Goal: Check status: Check status

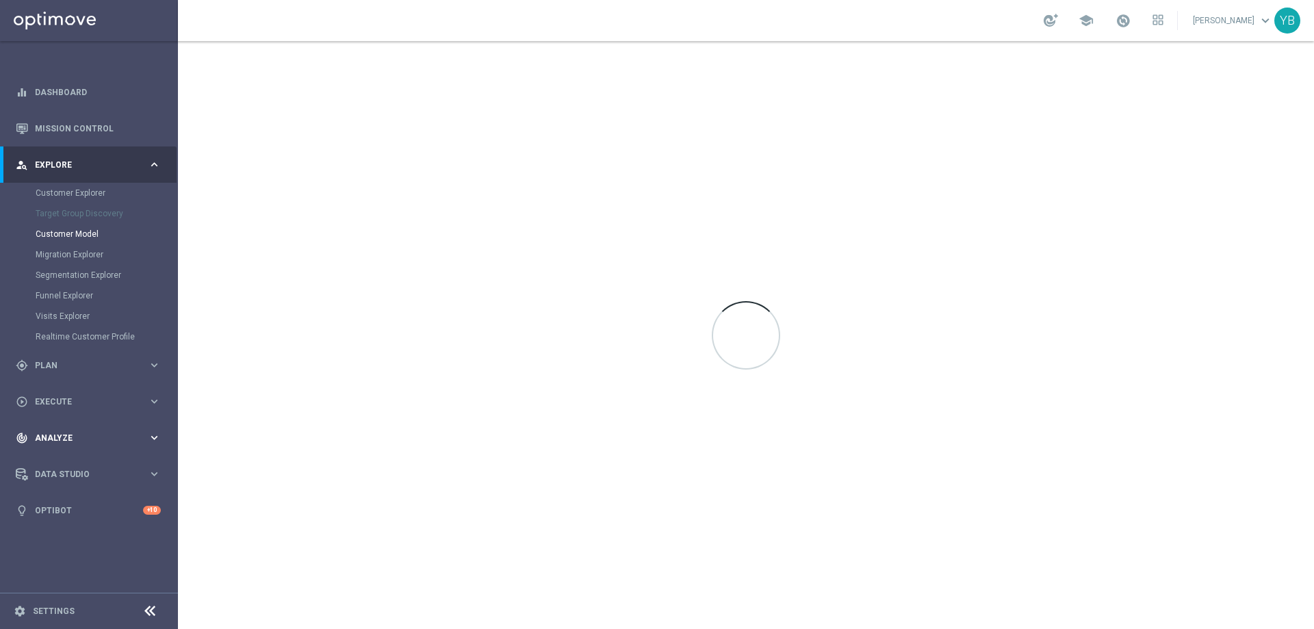
click at [155, 442] on icon "keyboard_arrow_right" at bounding box center [154, 437] width 13 height 13
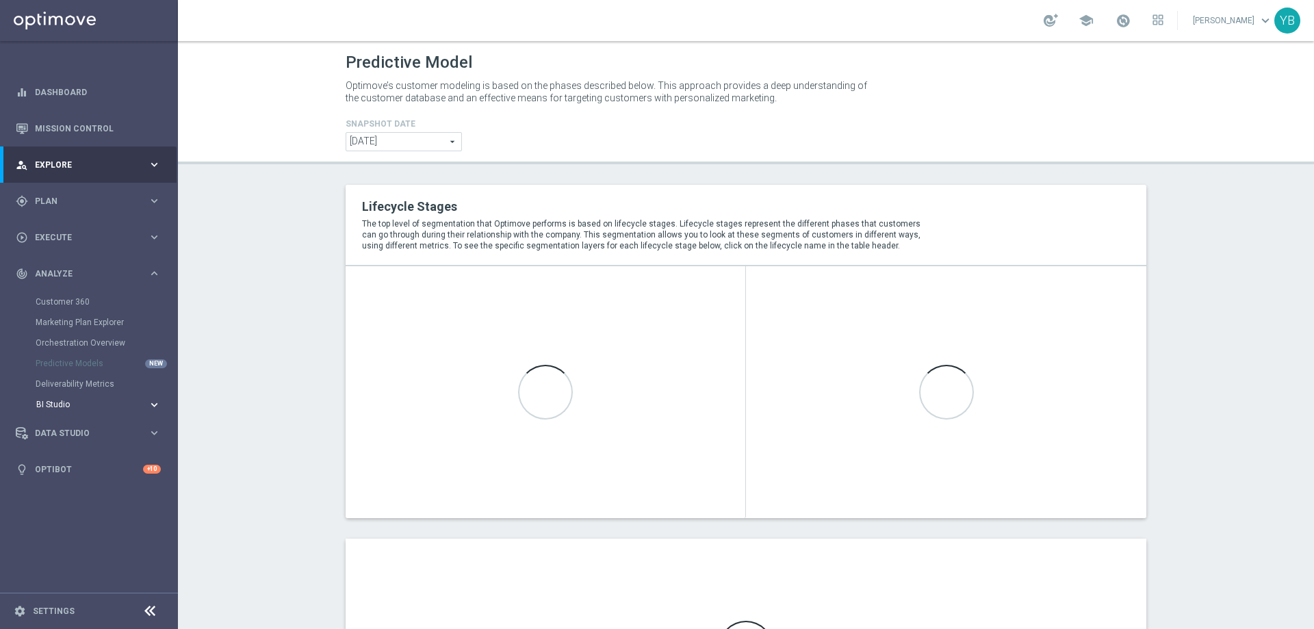
click at [150, 402] on icon "keyboard_arrow_right" at bounding box center [154, 404] width 13 height 13
click at [90, 442] on link "Emails Baseline Matchback" at bounding box center [92, 445] width 100 height 11
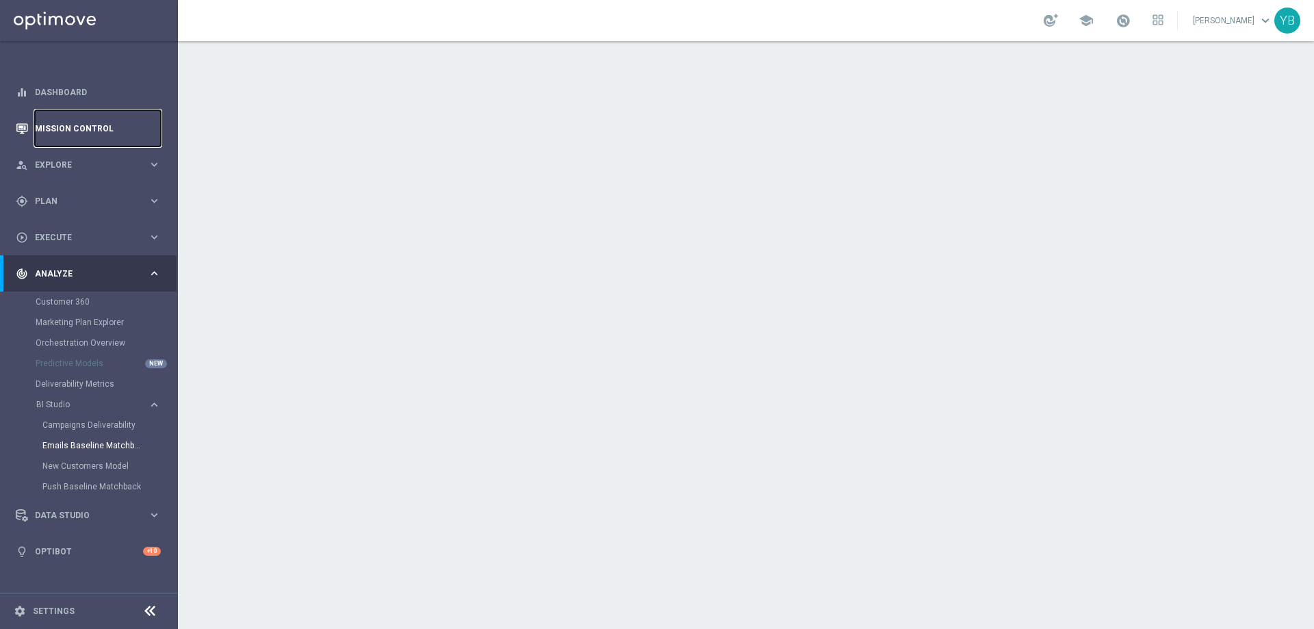
click at [59, 125] on link "Mission Control" at bounding box center [98, 128] width 126 height 36
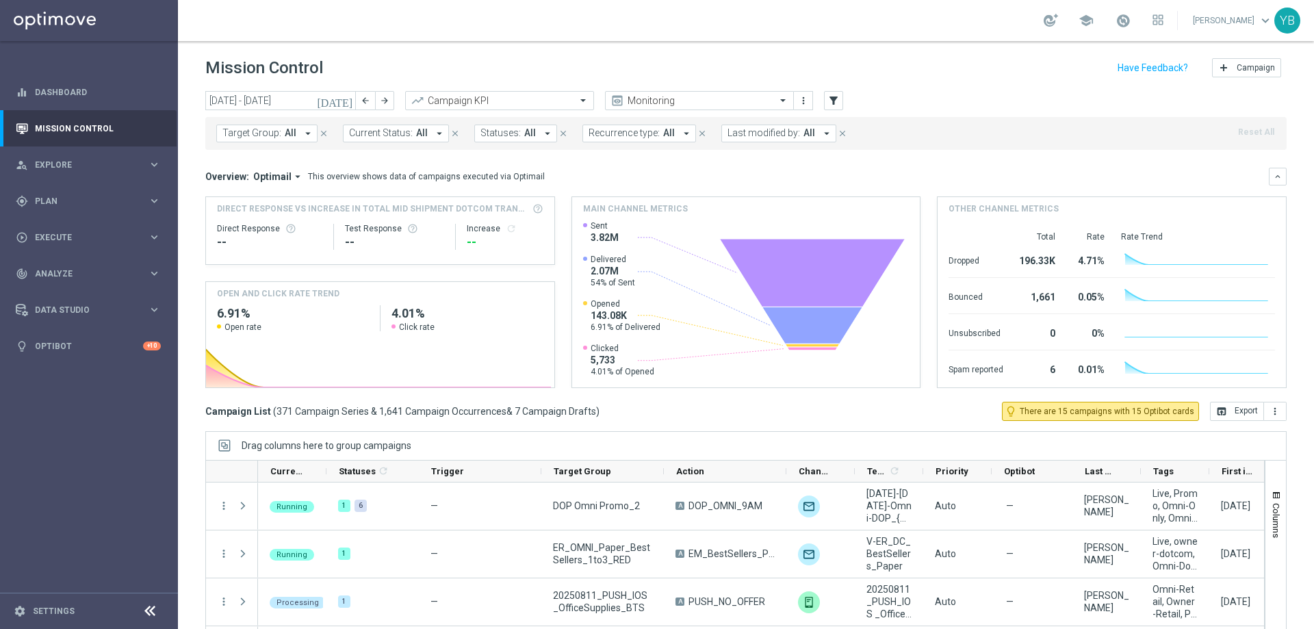
click at [343, 101] on icon "[DATE]" at bounding box center [335, 100] width 37 height 12
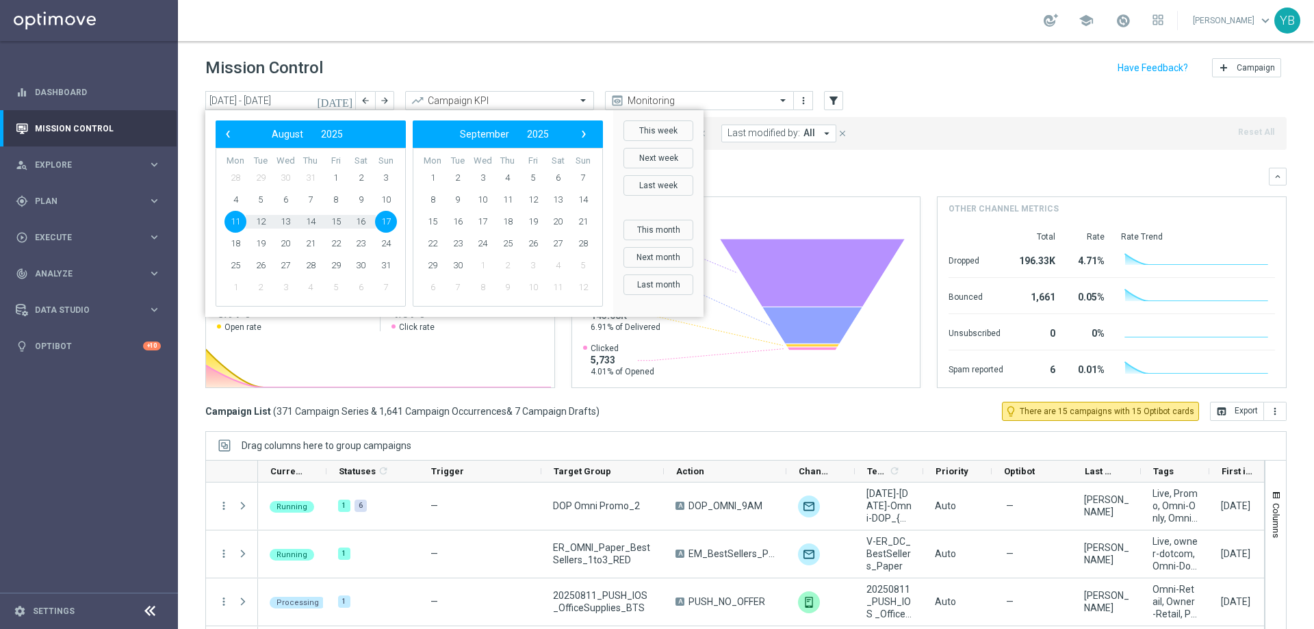
click at [232, 216] on span "11" at bounding box center [235, 222] width 22 height 22
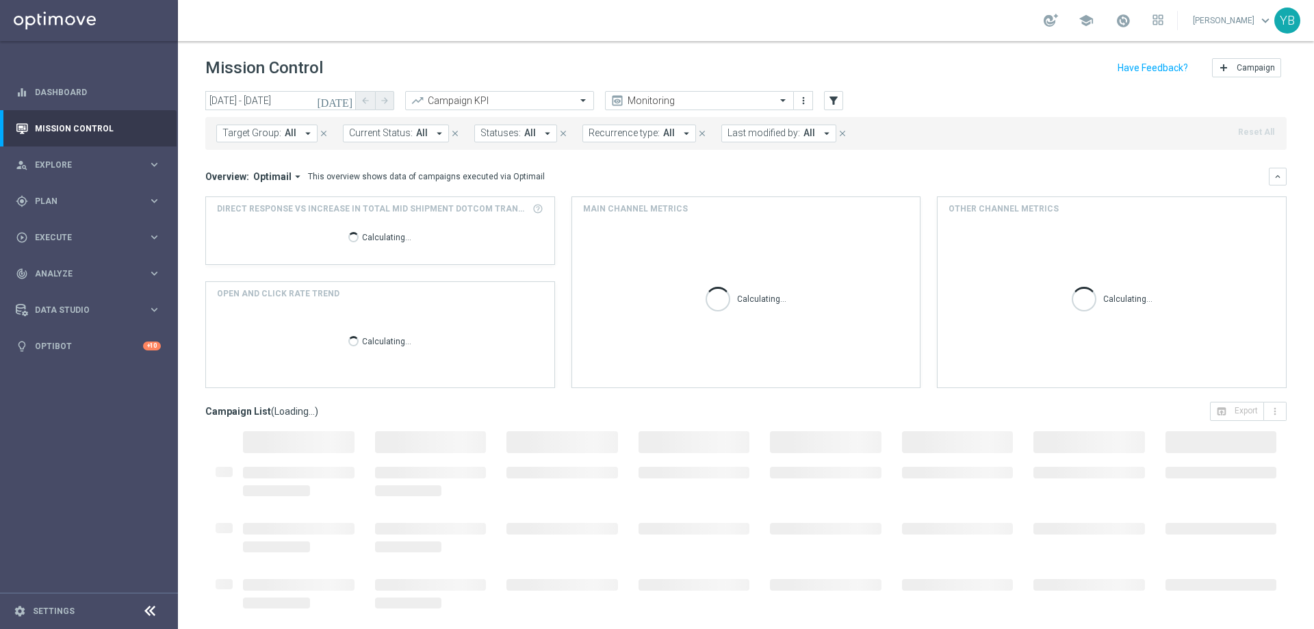
type input "[DATE] - [DATE]"
click at [291, 177] on icon "arrow_drop_down" at bounding box center [297, 176] width 12 height 12
click at [253, 194] on div "Analysis" at bounding box center [259, 198] width 33 height 12
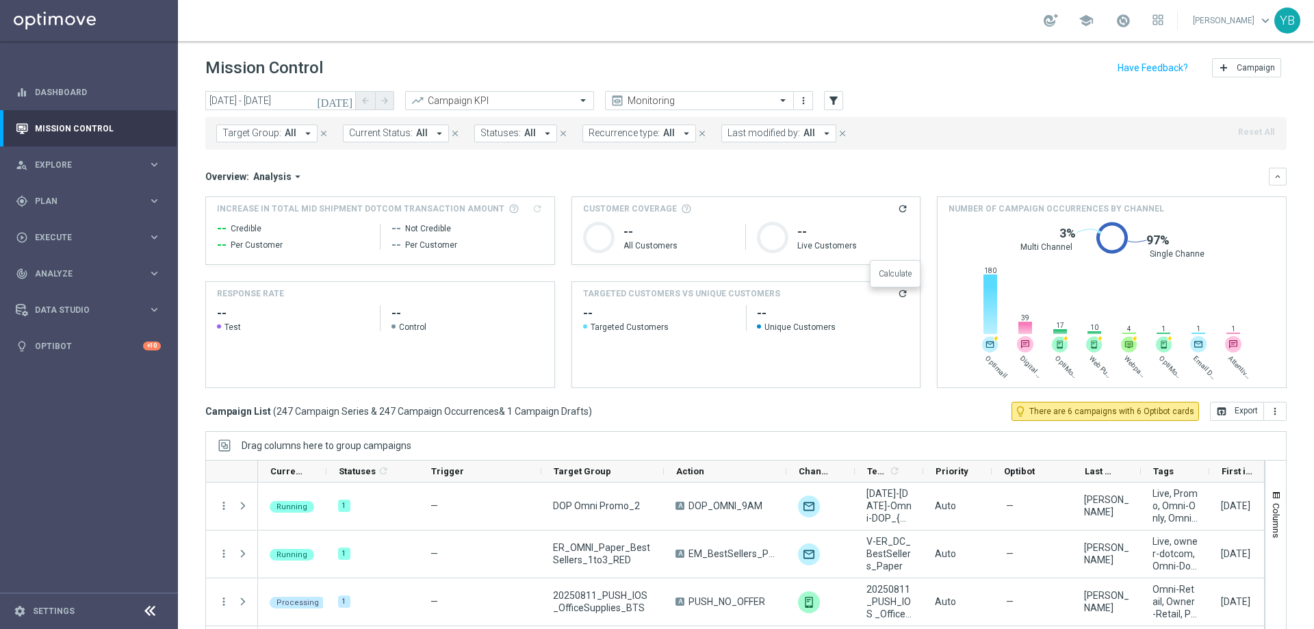
click at [897, 294] on icon "refresh" at bounding box center [902, 293] width 11 height 11
